Goal: Task Accomplishment & Management: Manage account settings

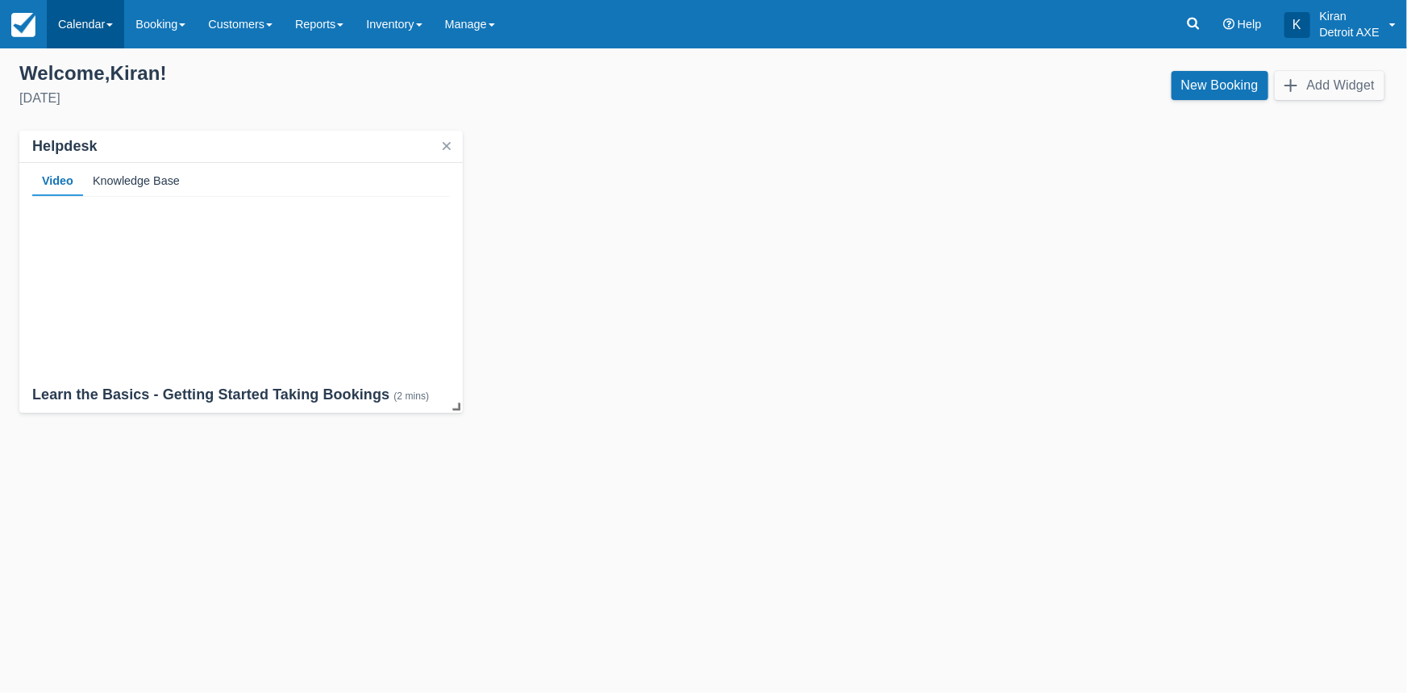
click at [104, 25] on link "Calendar" at bounding box center [85, 24] width 77 height 48
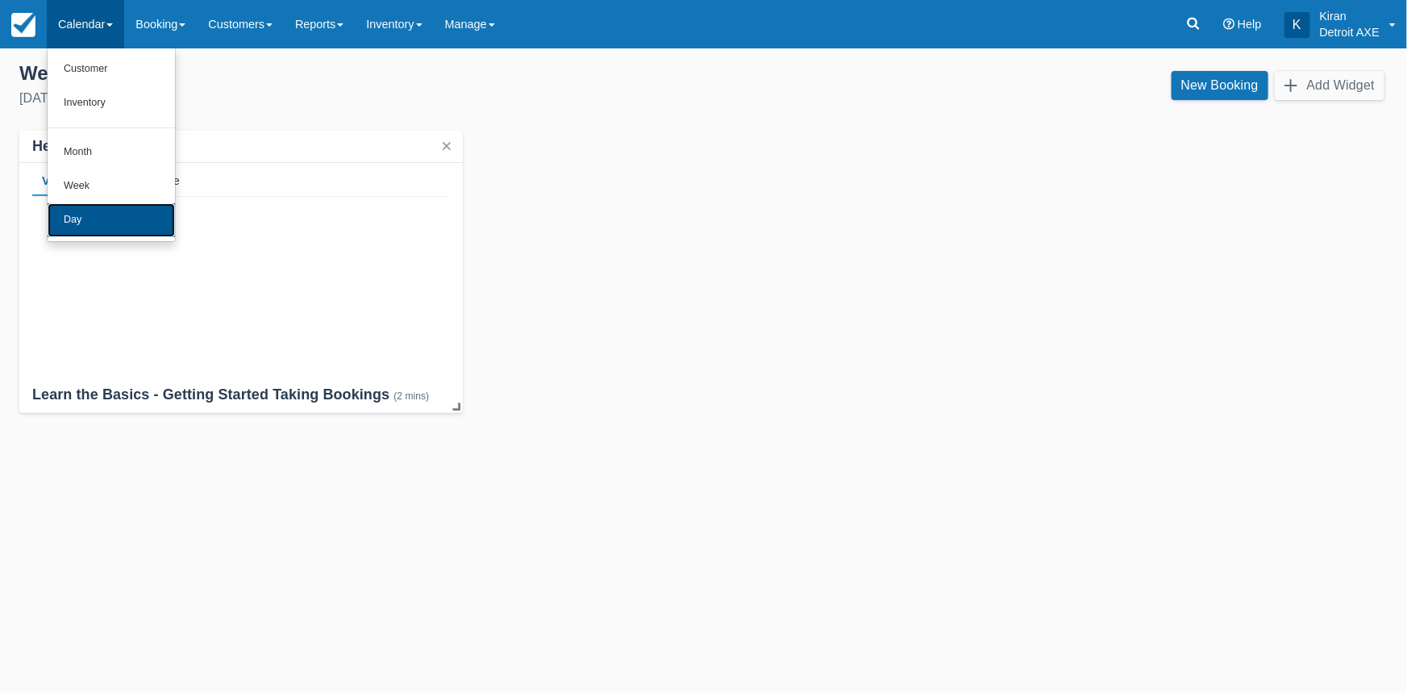
click at [106, 226] on link "Day" at bounding box center [111, 220] width 127 height 34
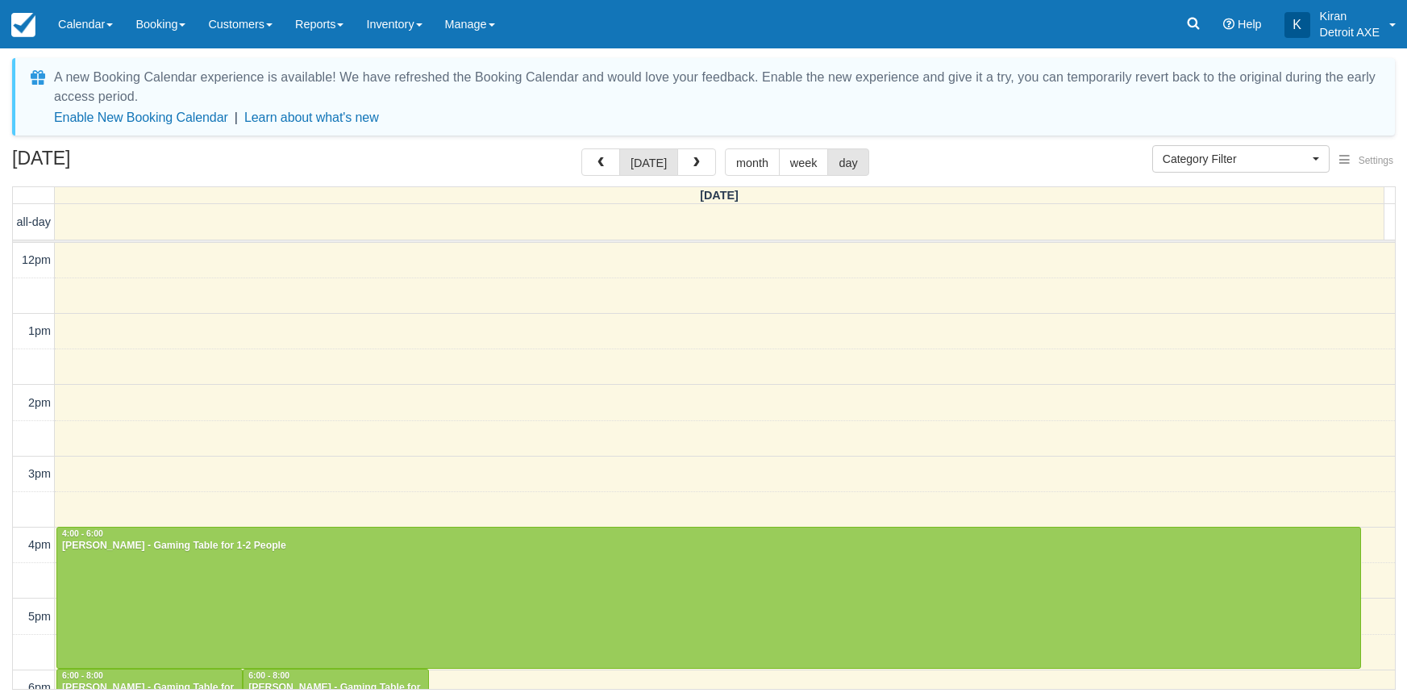
select select
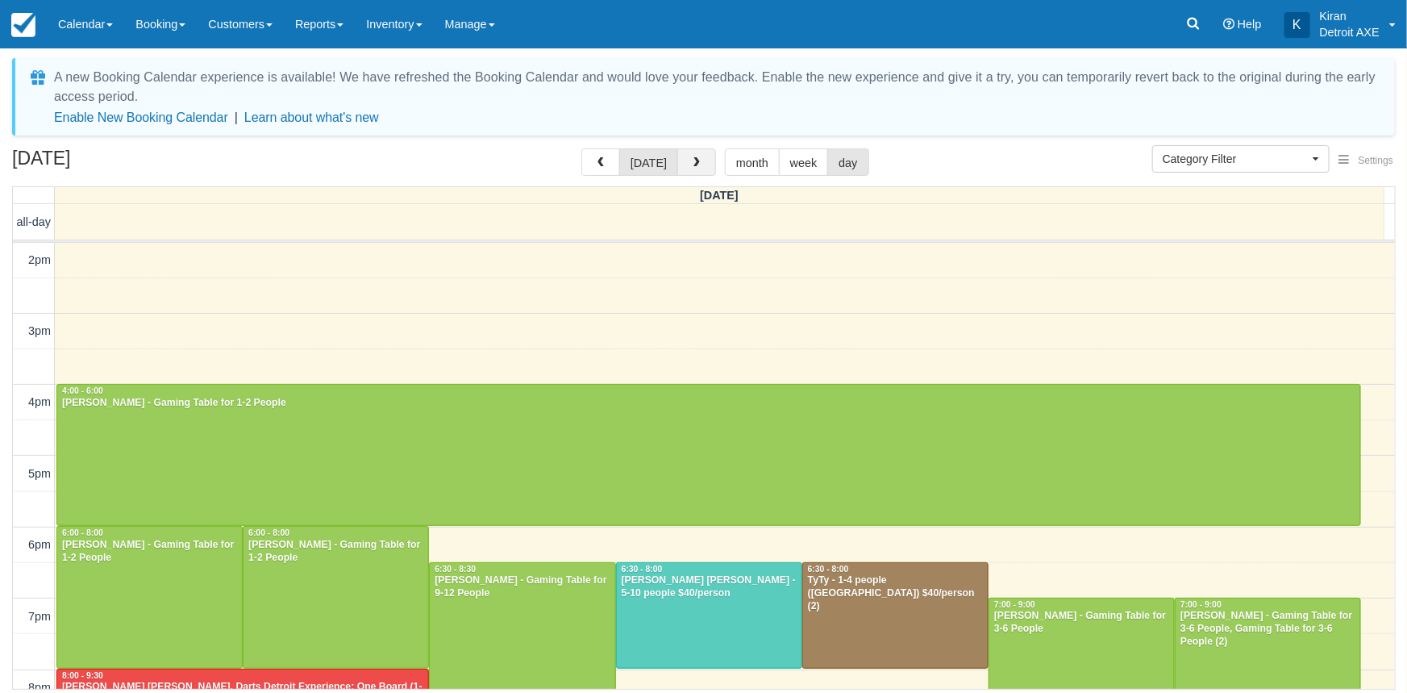
click at [692, 153] on button "button" at bounding box center [696, 161] width 39 height 27
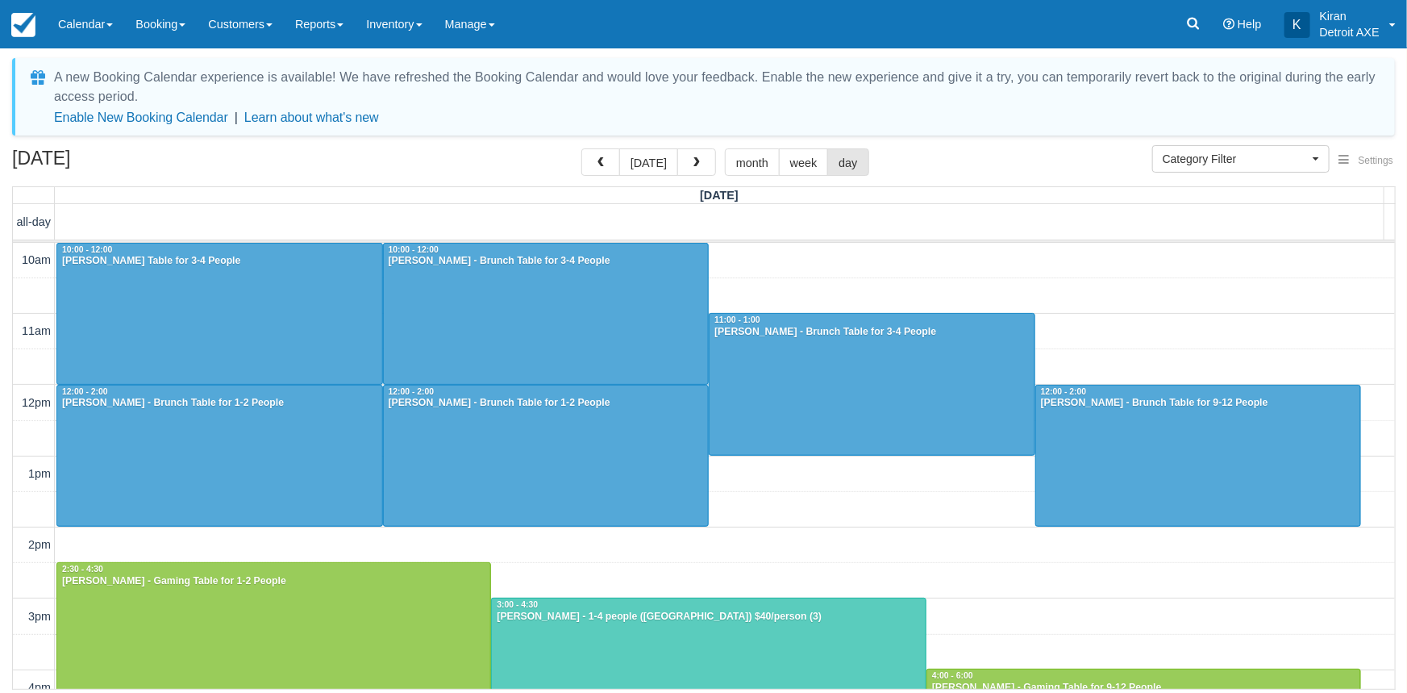
scroll to position [143, 0]
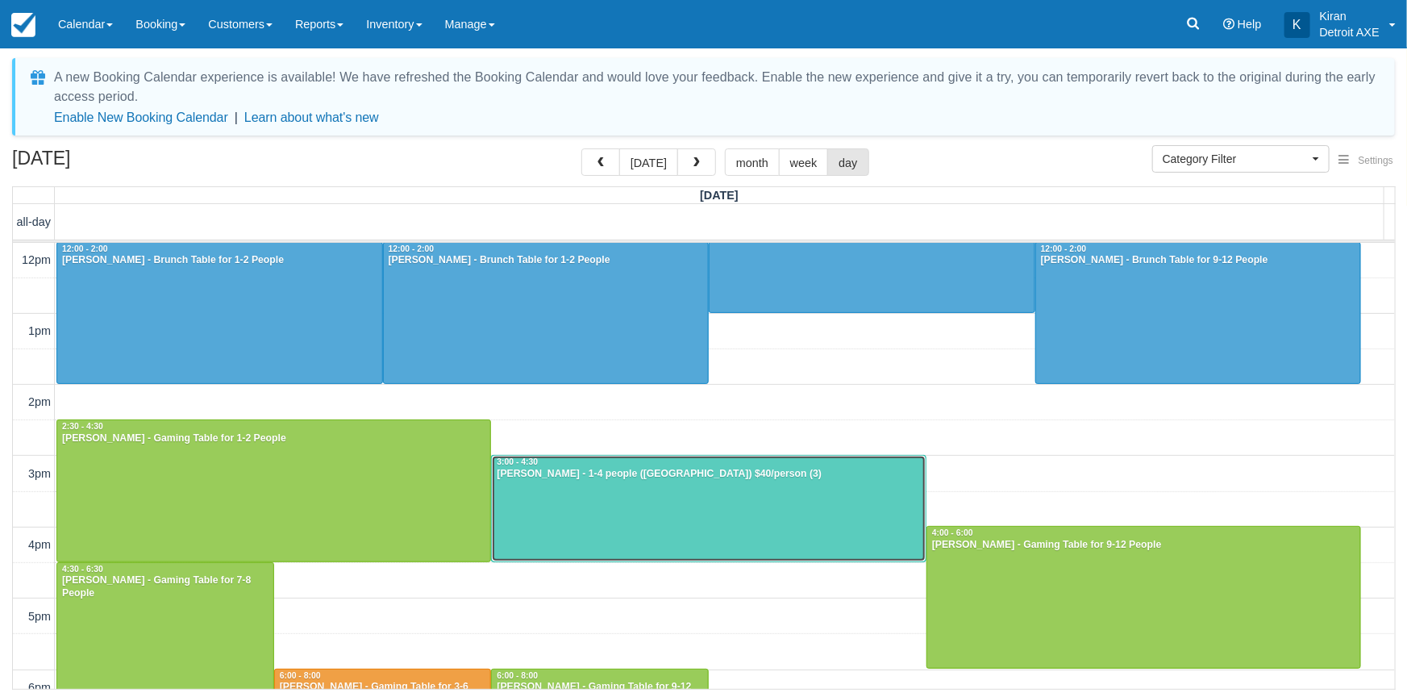
click at [546, 492] on div at bounding box center [709, 508] width 434 height 105
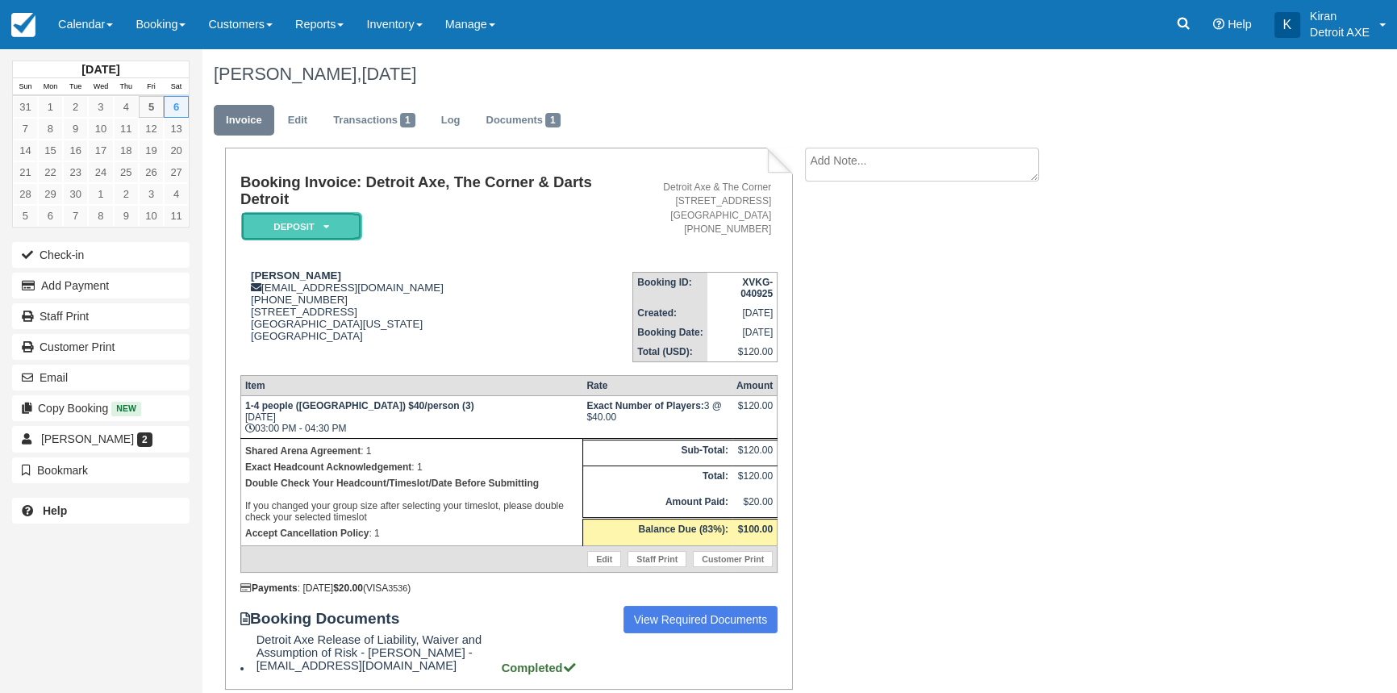
click at [339, 226] on em "Deposit" at bounding box center [301, 226] width 121 height 28
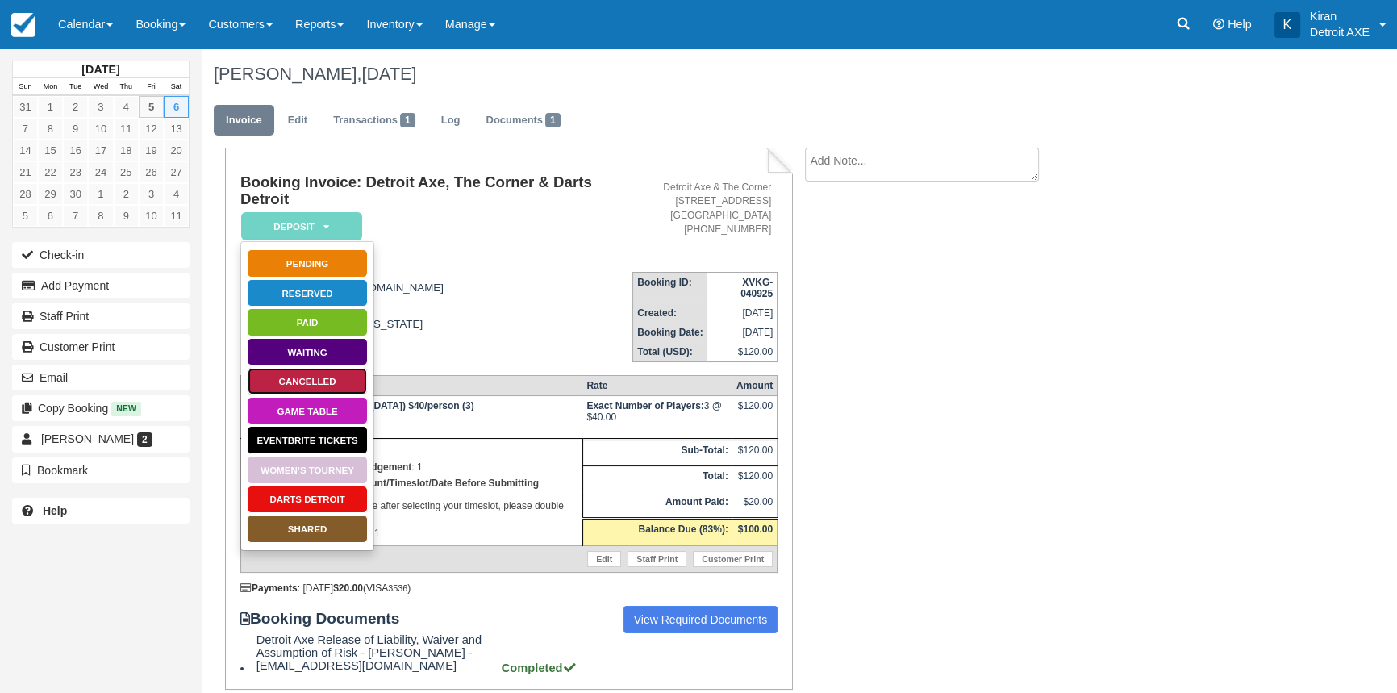
click at [308, 381] on link "Cancelled" at bounding box center [307, 381] width 121 height 28
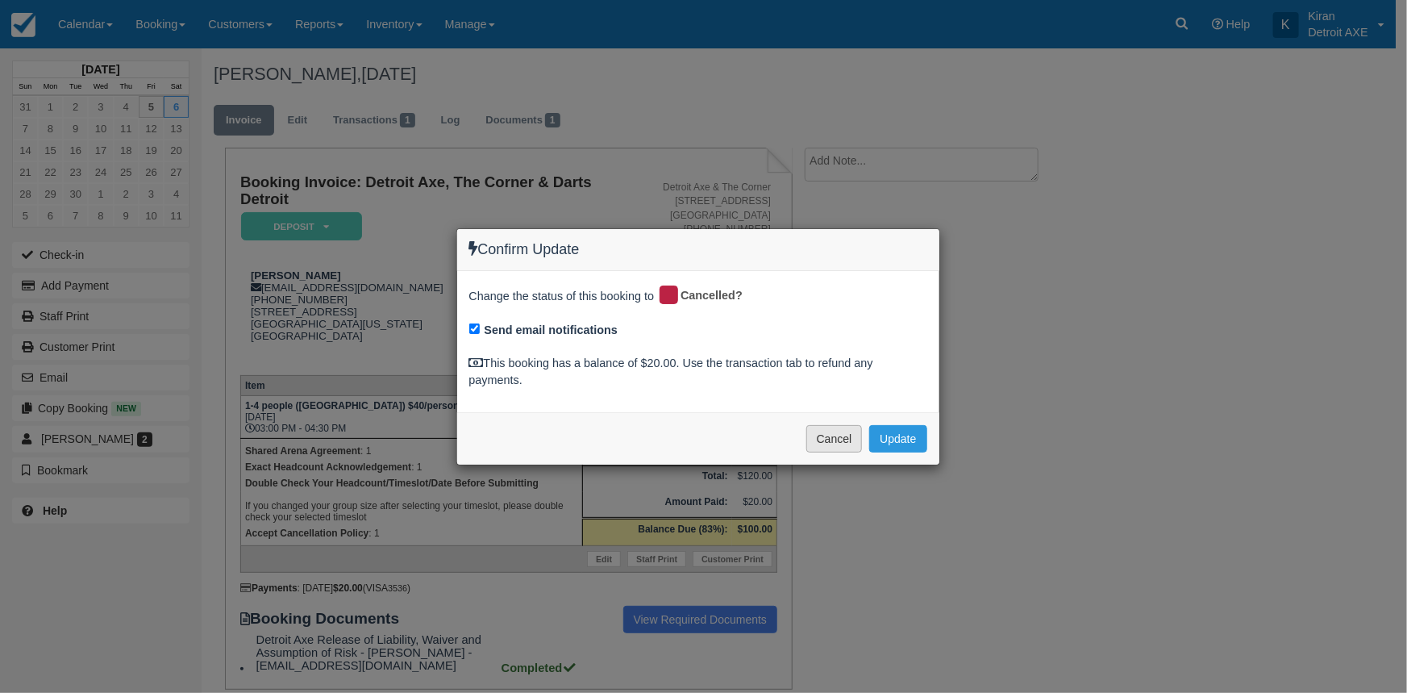
click at [853, 439] on button "Cancel" at bounding box center [834, 438] width 56 height 27
